Goal: Task Accomplishment & Management: Manage account settings

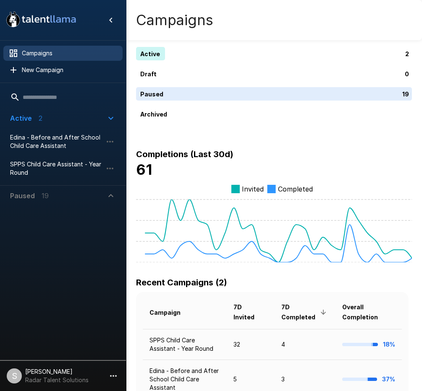
click at [254, 133] on div "Active 2 Draft 0 Paused 19 Archived Completions (Last 30d) 61 Invited Completed" at bounding box center [274, 155] width 276 height 216
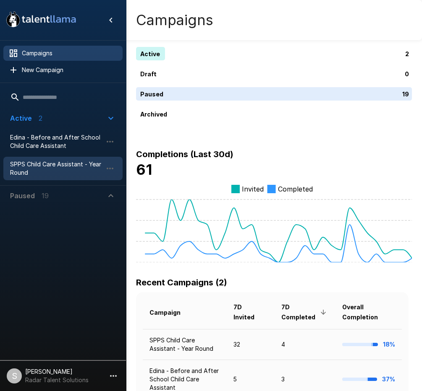
click at [50, 170] on span "SPPS Child Care Assistant - Year Round" at bounding box center [56, 168] width 92 height 17
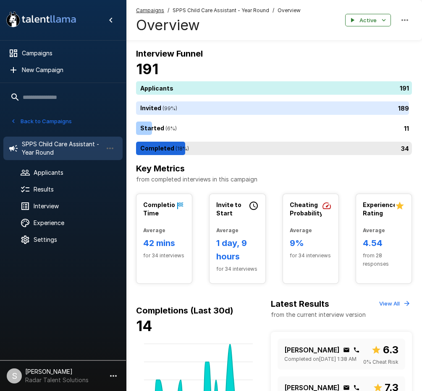
click at [164, 151] on div "34" at bounding box center [275, 148] width 279 height 13
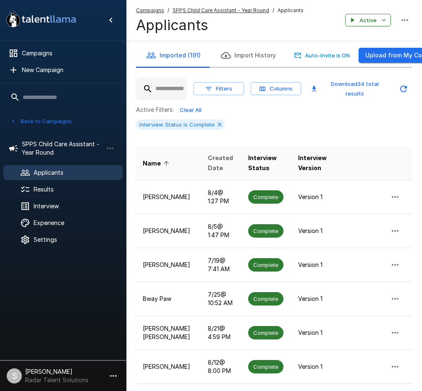
click at [208, 159] on span "Created Date" at bounding box center [221, 163] width 27 height 20
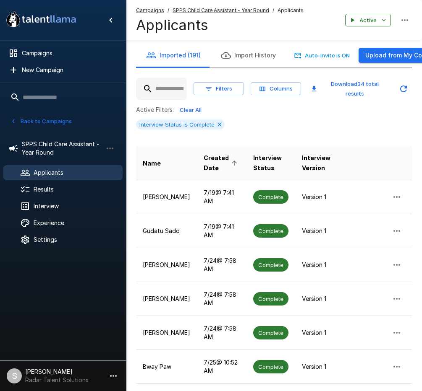
click at [205, 159] on span "Created Date" at bounding box center [221, 163] width 36 height 20
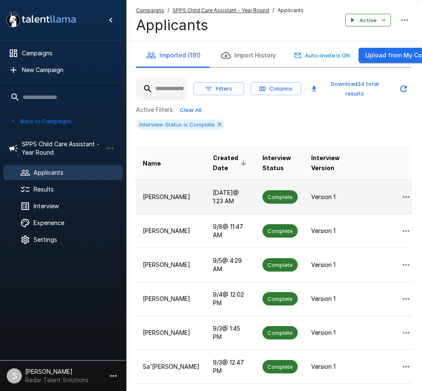
click at [144, 193] on p "[PERSON_NAME]" at bounding box center [171, 197] width 57 height 8
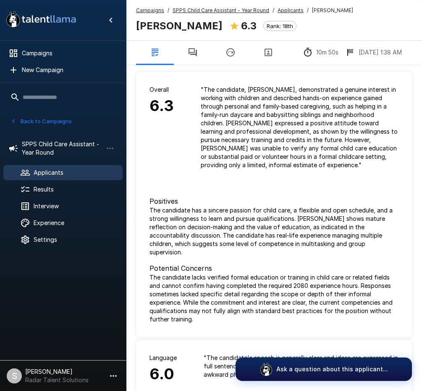
drag, startPoint x: 138, startPoint y: 25, endPoint x: 226, endPoint y: 26, distance: 87.3
click at [226, 26] on div "[PERSON_NAME] 6.3 Rank: 18th" at bounding box center [219, 25] width 167 height 18
copy b "[PERSON_NAME]"
click at [46, 123] on button "Back to Campaigns" at bounding box center [40, 121] width 65 height 13
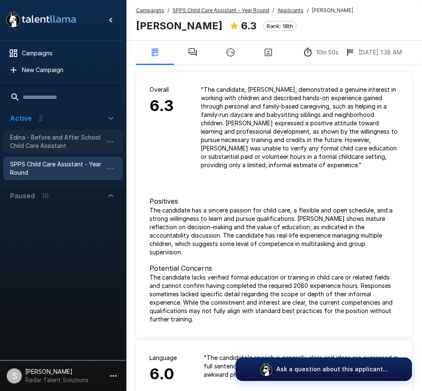
click at [43, 139] on span "Edina - Before and After School Child Care Assistant" at bounding box center [56, 141] width 92 height 17
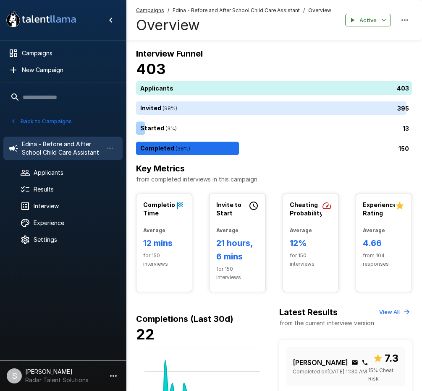
click at [49, 121] on button "Back to Campaigns" at bounding box center [40, 121] width 65 height 13
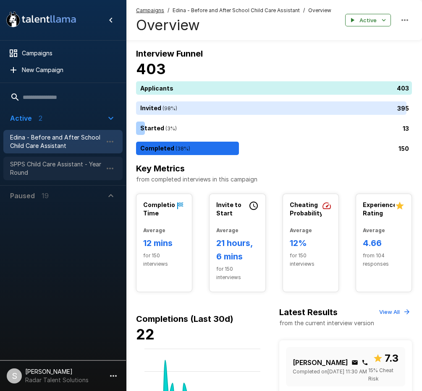
drag, startPoint x: 51, startPoint y: 167, endPoint x: 76, endPoint y: 167, distance: 25.2
click at [51, 167] on span "SPPS Child Care Assistant - Year Round" at bounding box center [56, 168] width 92 height 17
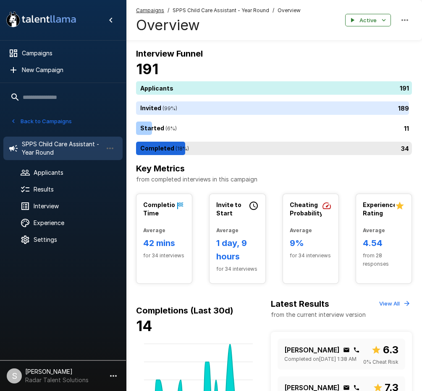
click at [212, 151] on div "34" at bounding box center [275, 148] width 279 height 13
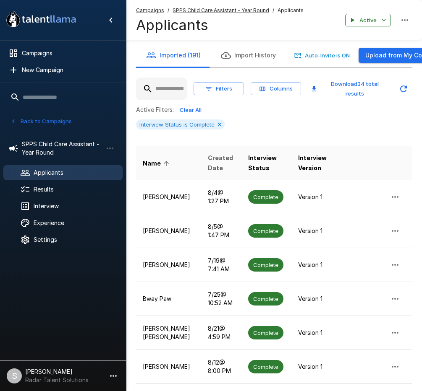
click at [208, 163] on span "Created Date" at bounding box center [221, 163] width 27 height 20
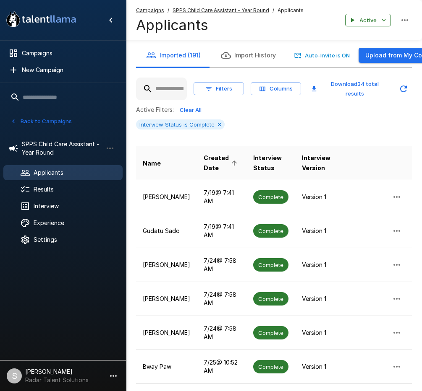
click at [207, 155] on span "Created Date" at bounding box center [221, 163] width 36 height 20
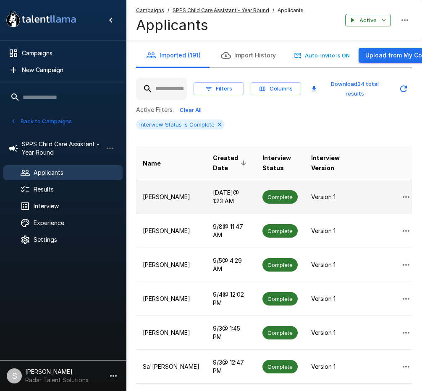
click at [158, 193] on p "[PERSON_NAME]" at bounding box center [171, 197] width 57 height 8
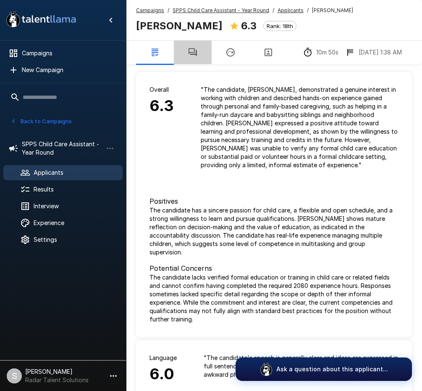
click at [198, 56] on button "button" at bounding box center [193, 52] width 38 height 23
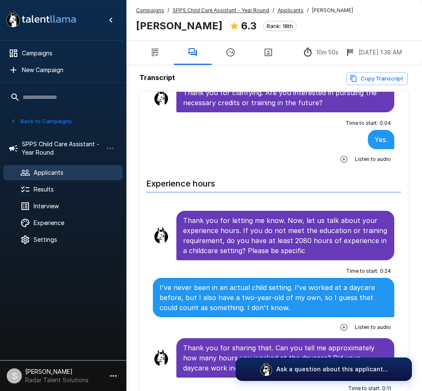
scroll to position [671, 0]
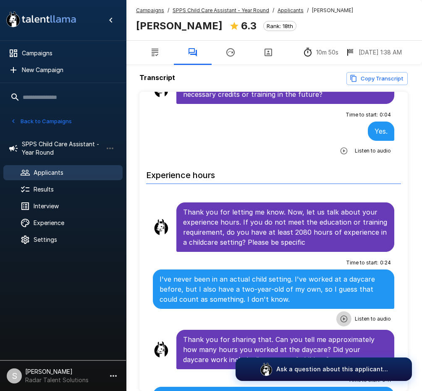
click at [339, 315] on icon "button" at bounding box center [343, 319] width 8 height 8
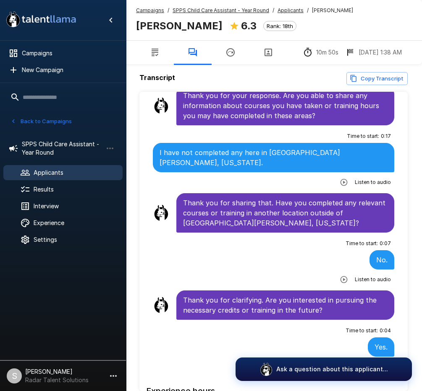
scroll to position [378, 0]
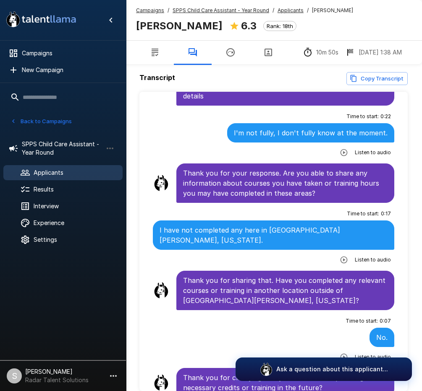
click at [132, 84] on div "Transcript Copy Transcript Introduction For help and tips, click the question b…" at bounding box center [274, 199] width 296 height 398
